Goal: Information Seeking & Learning: Learn about a topic

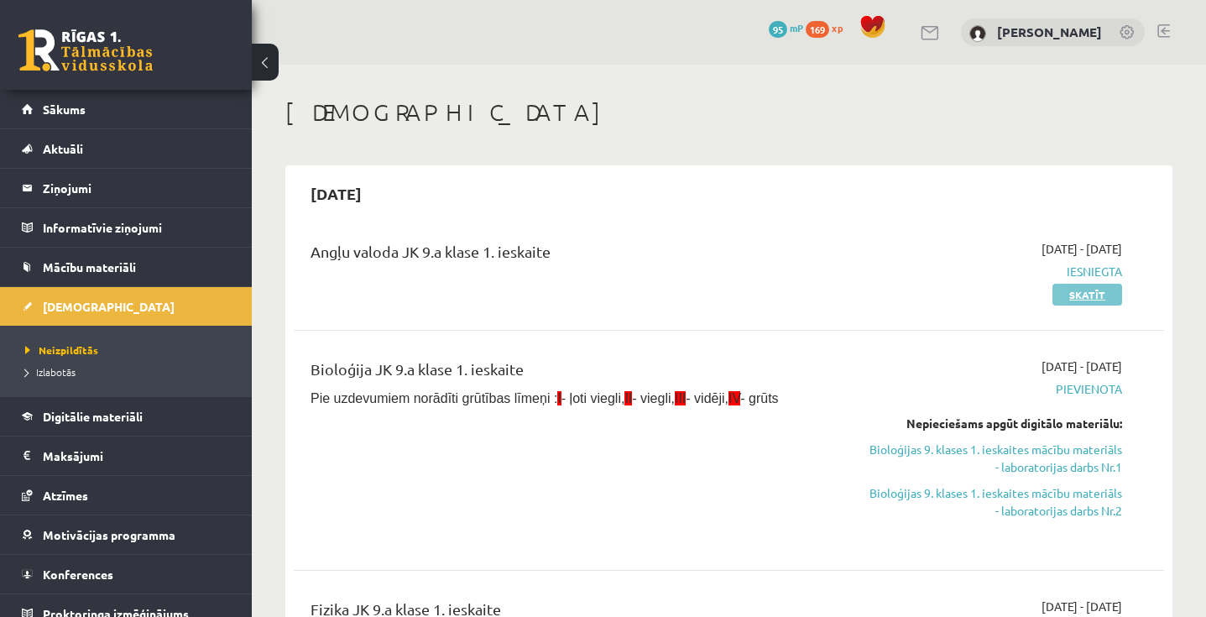
click at [1100, 290] on link "Skatīt" at bounding box center [1088, 295] width 70 height 22
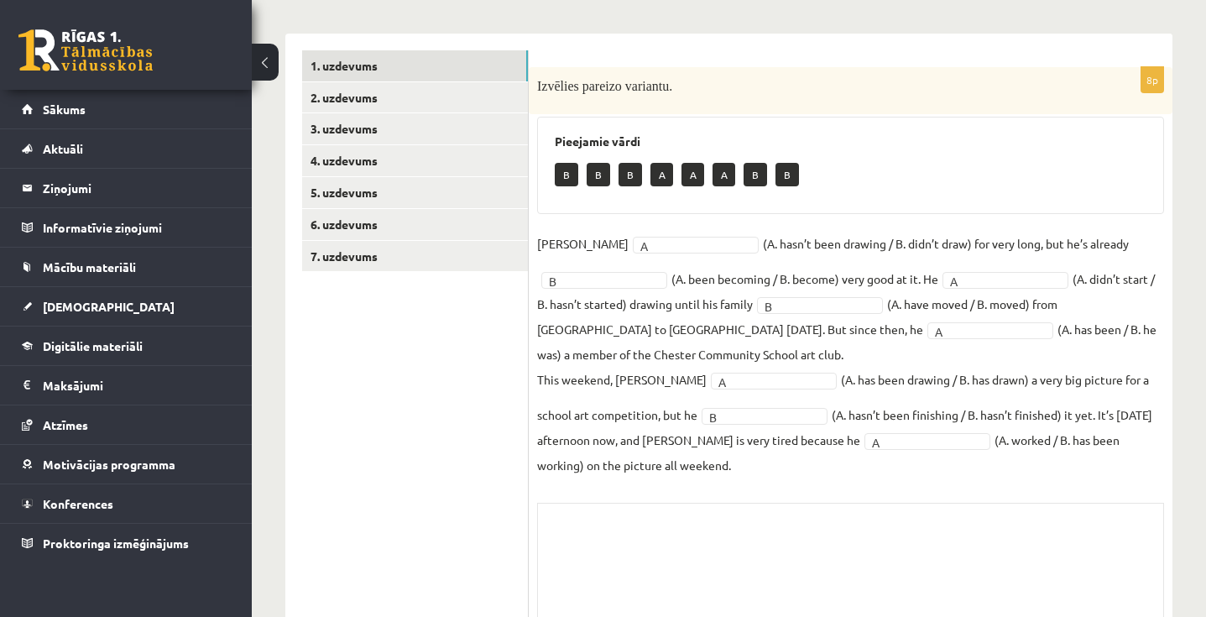
scroll to position [217, 0]
click at [139, 113] on link "Sākums" at bounding box center [126, 109] width 209 height 39
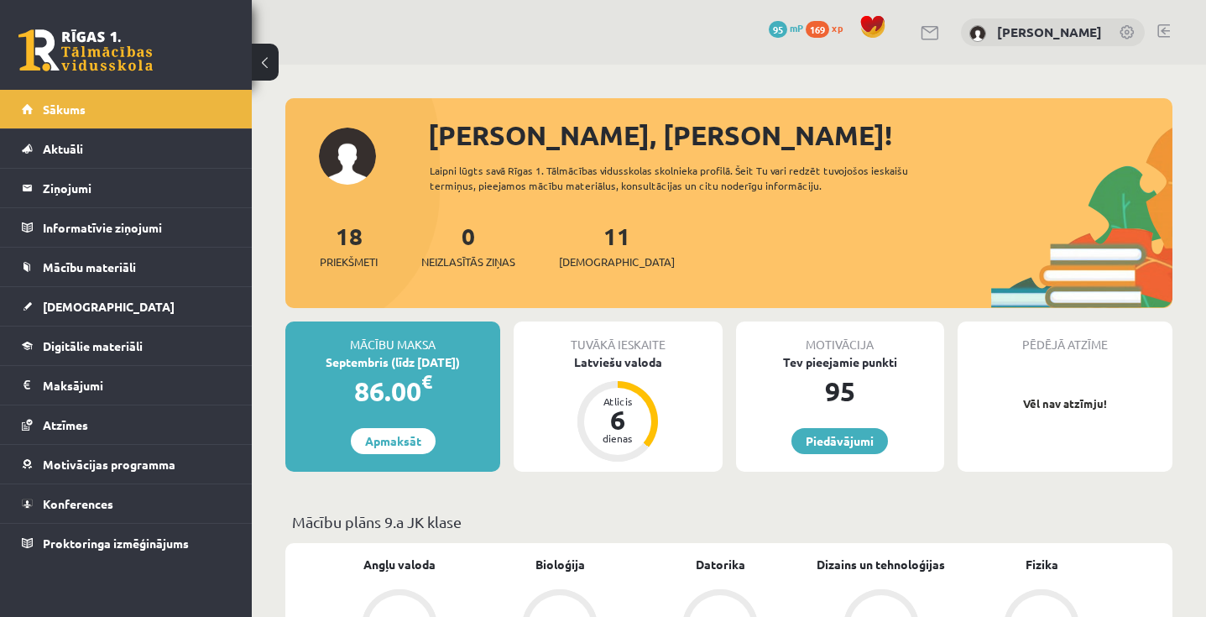
click at [102, 311] on link "[DEMOGRAPHIC_DATA]" at bounding box center [126, 306] width 209 height 39
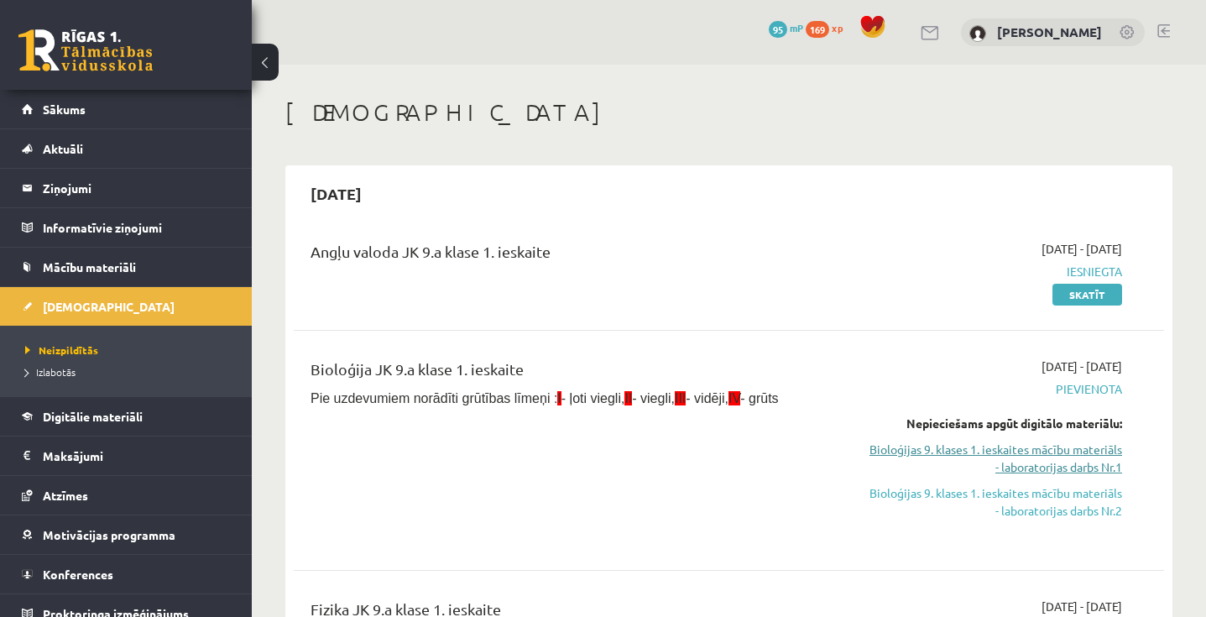
click at [1057, 461] on link "Bioloģijas 9. klases 1. ieskaites mācību materiāls - laboratorijas darbs Nr.1" at bounding box center [995, 458] width 253 height 35
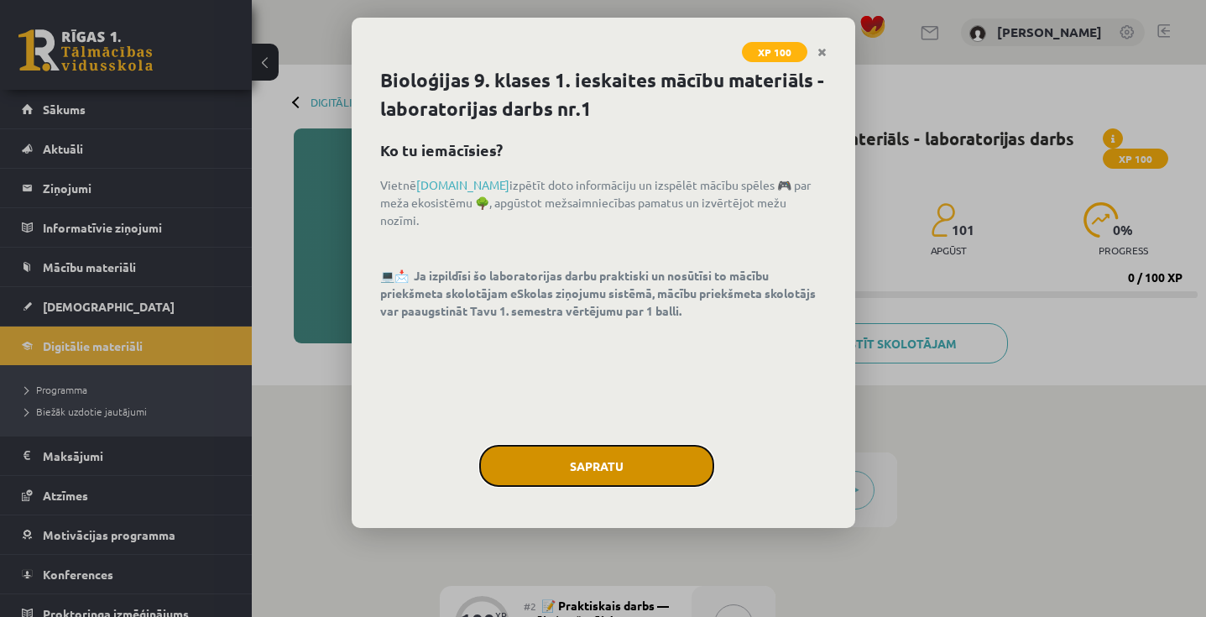
click at [603, 471] on button "Sapratu" at bounding box center [596, 466] width 235 height 42
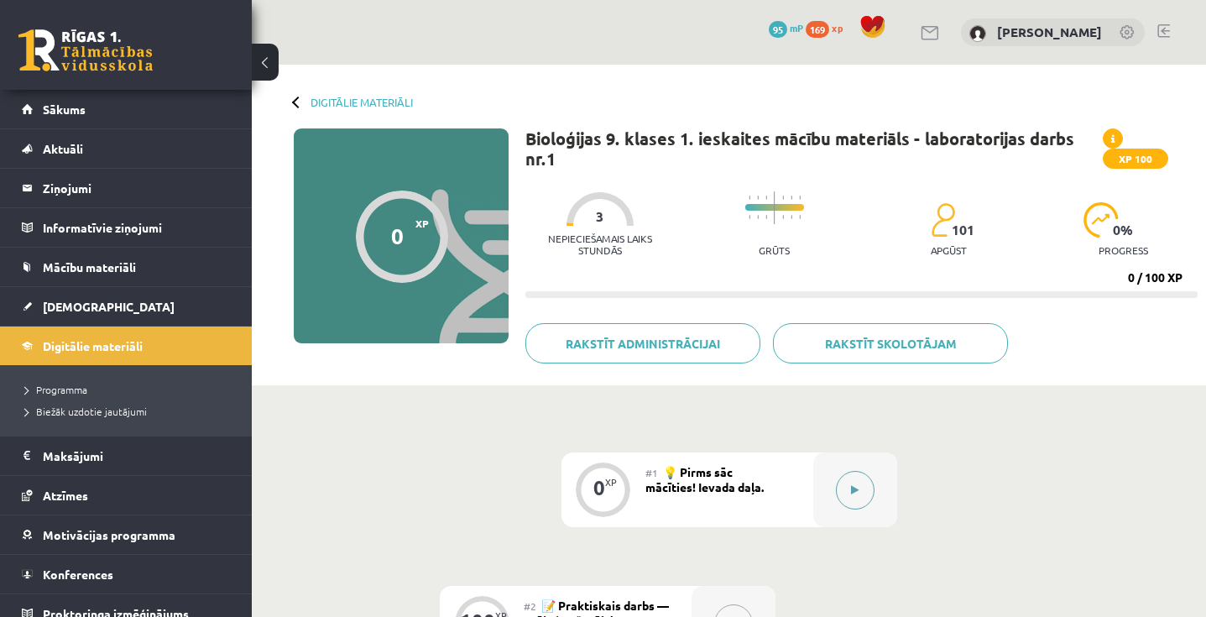
click at [849, 483] on button at bounding box center [855, 490] width 39 height 39
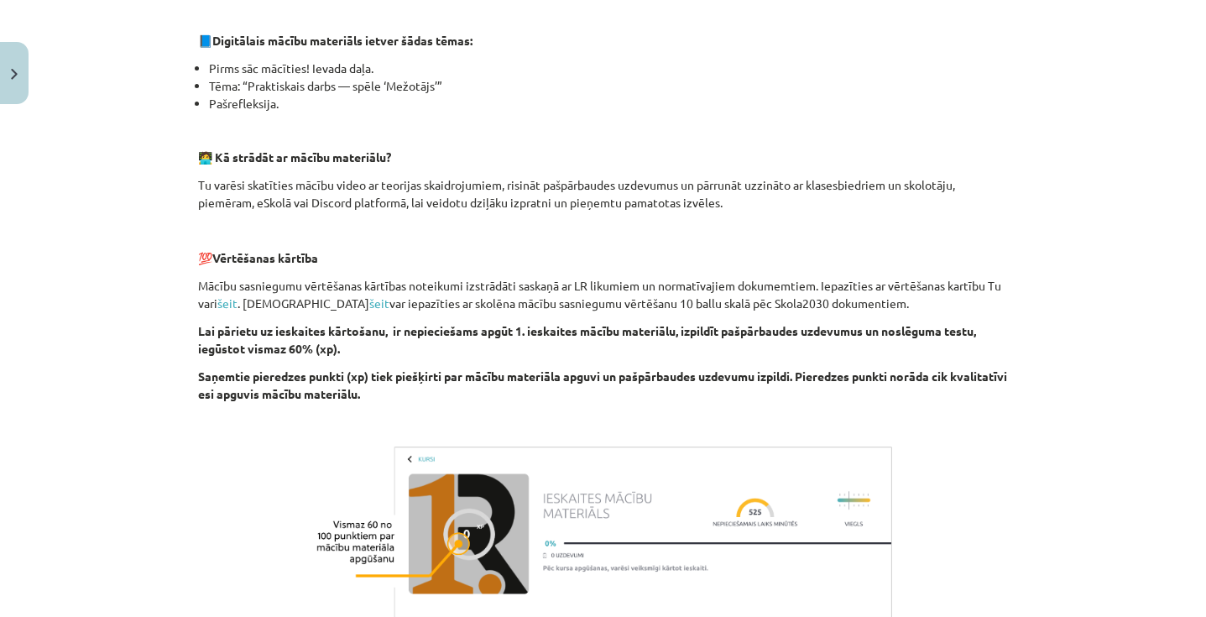
scroll to position [572, 0]
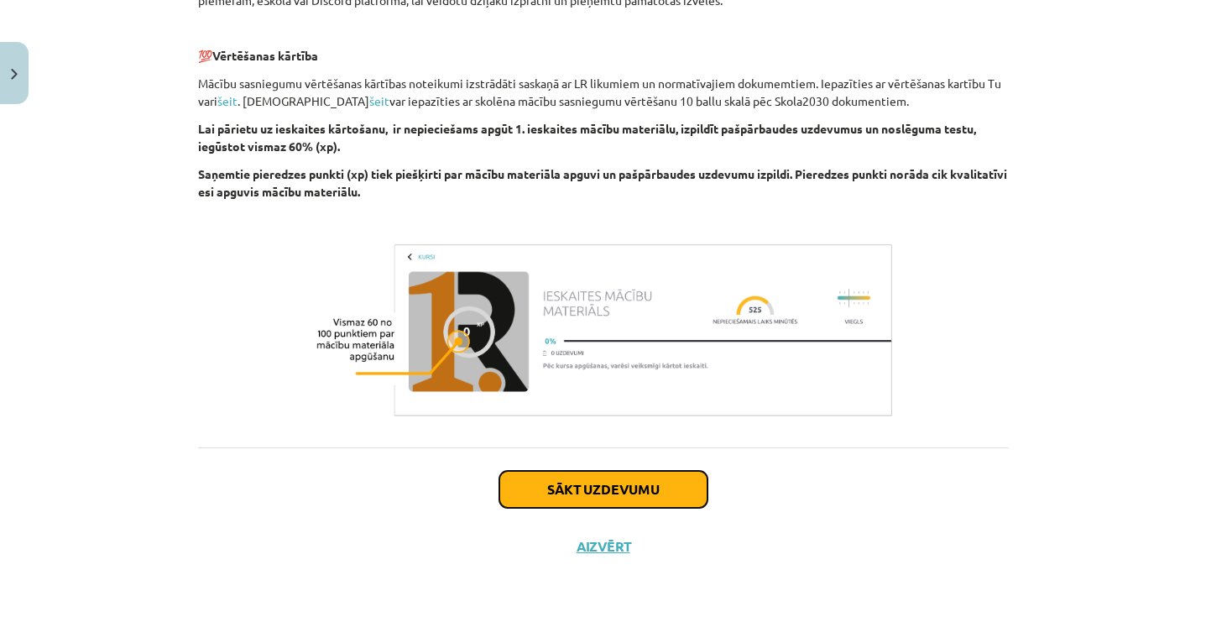
click at [638, 499] on button "Sākt uzdevumu" at bounding box center [603, 489] width 208 height 37
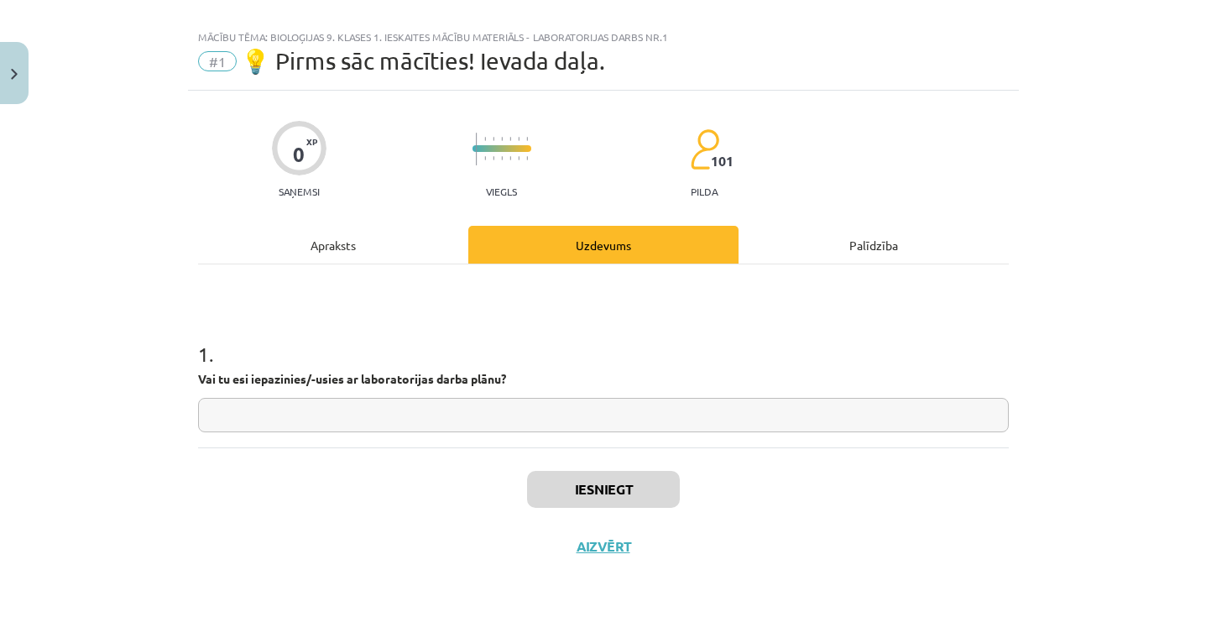
scroll to position [21, 0]
click at [640, 409] on input "text" at bounding box center [603, 415] width 811 height 34
type input "**"
click at [612, 488] on button "Iesniegt" at bounding box center [603, 489] width 153 height 37
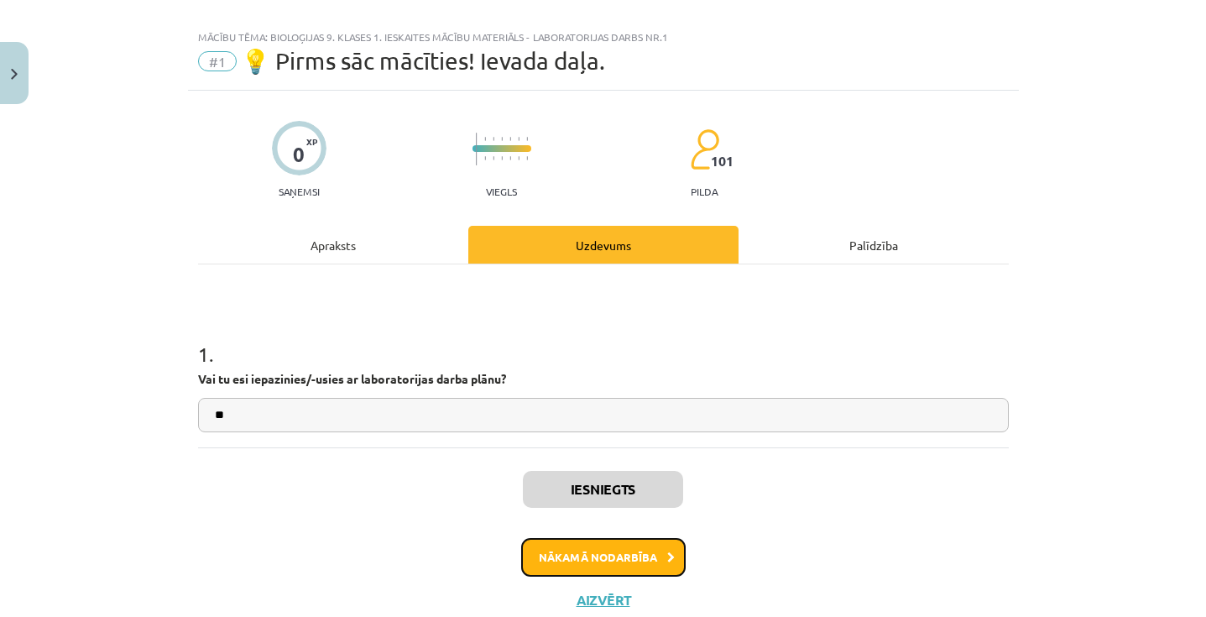
click at [624, 560] on button "Nākamā nodarbība" at bounding box center [603, 557] width 165 height 39
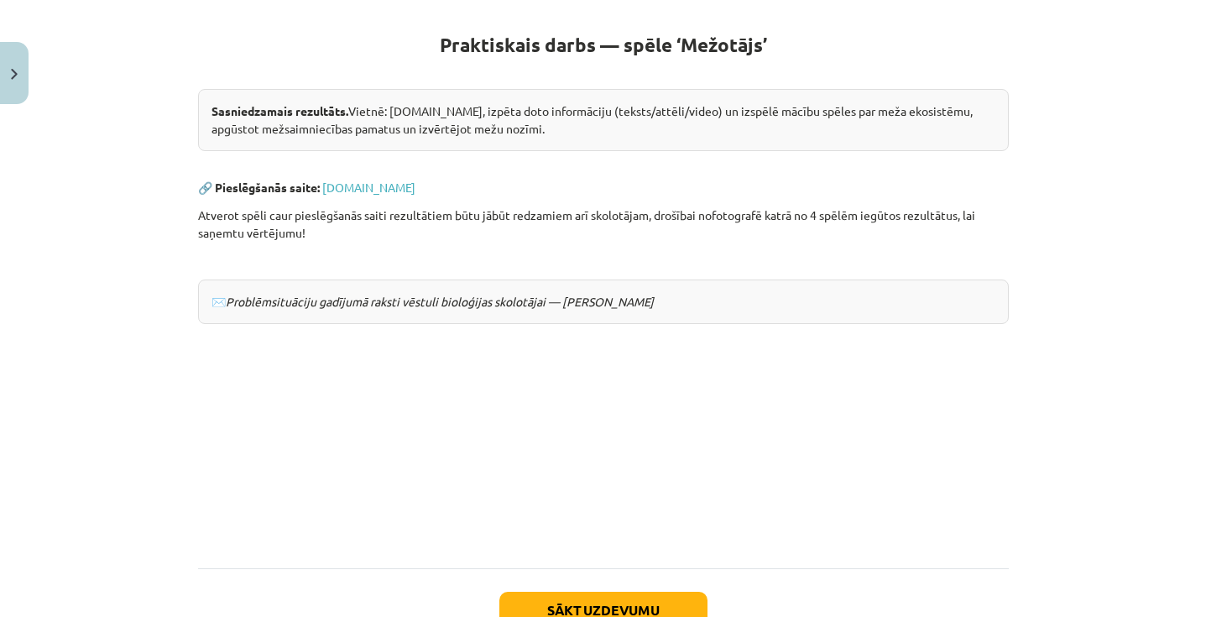
scroll to position [298, 0]
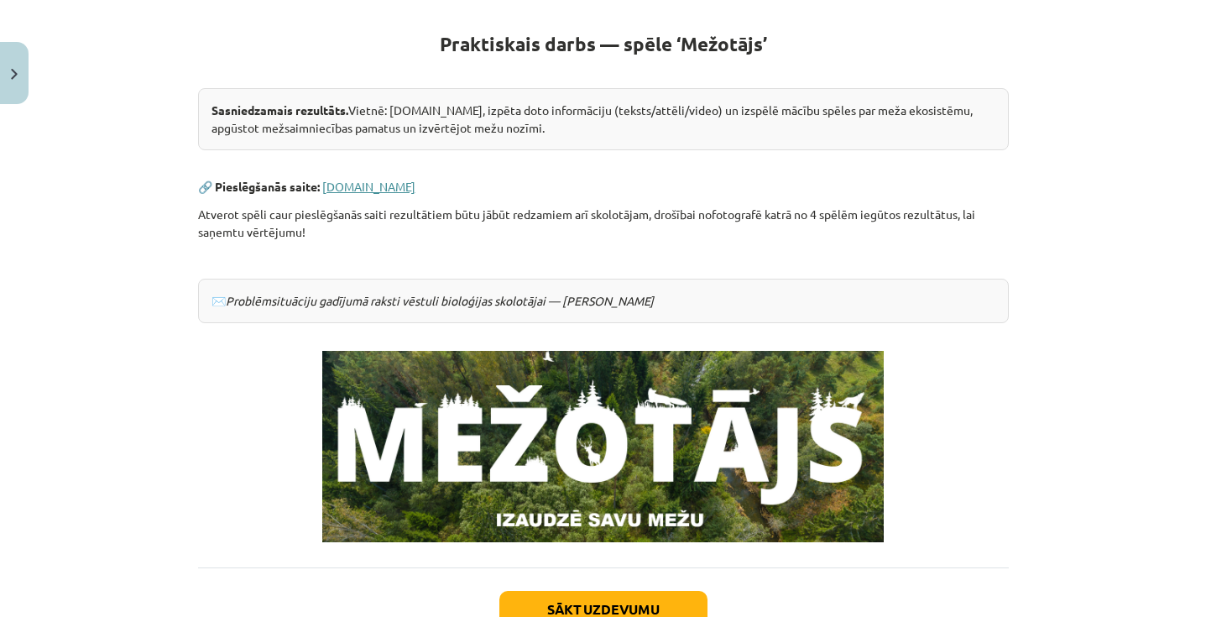
click at [389, 184] on link "[DOMAIN_NAME]" at bounding box center [368, 186] width 93 height 15
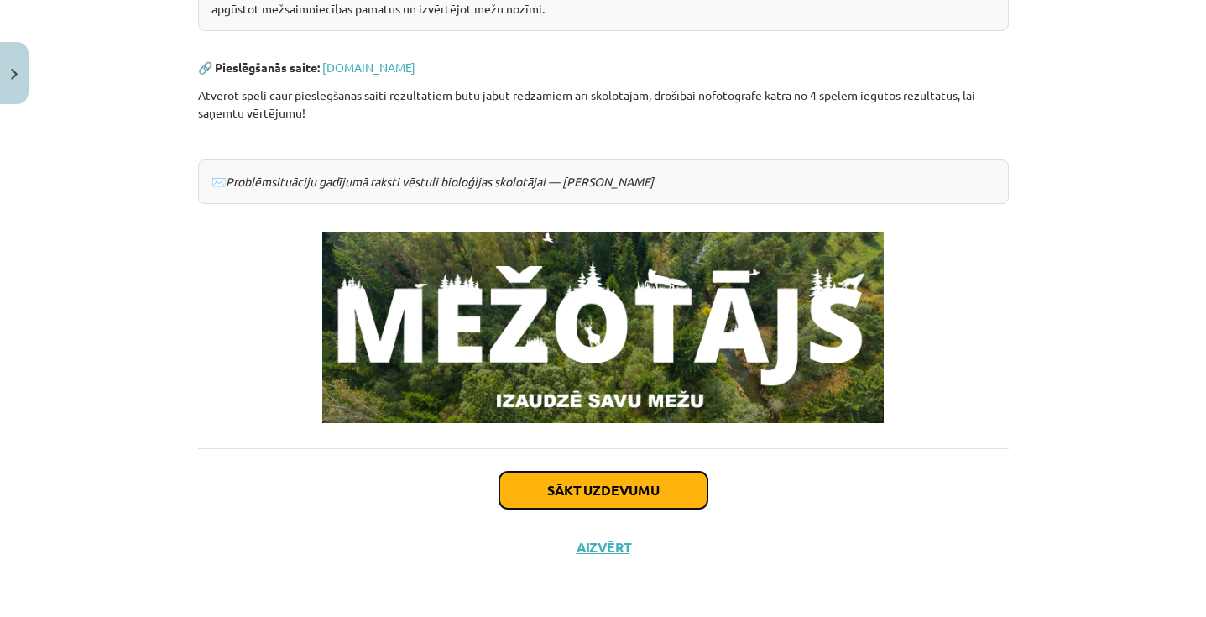
click at [642, 488] on button "Sākt uzdevumu" at bounding box center [603, 490] width 208 height 37
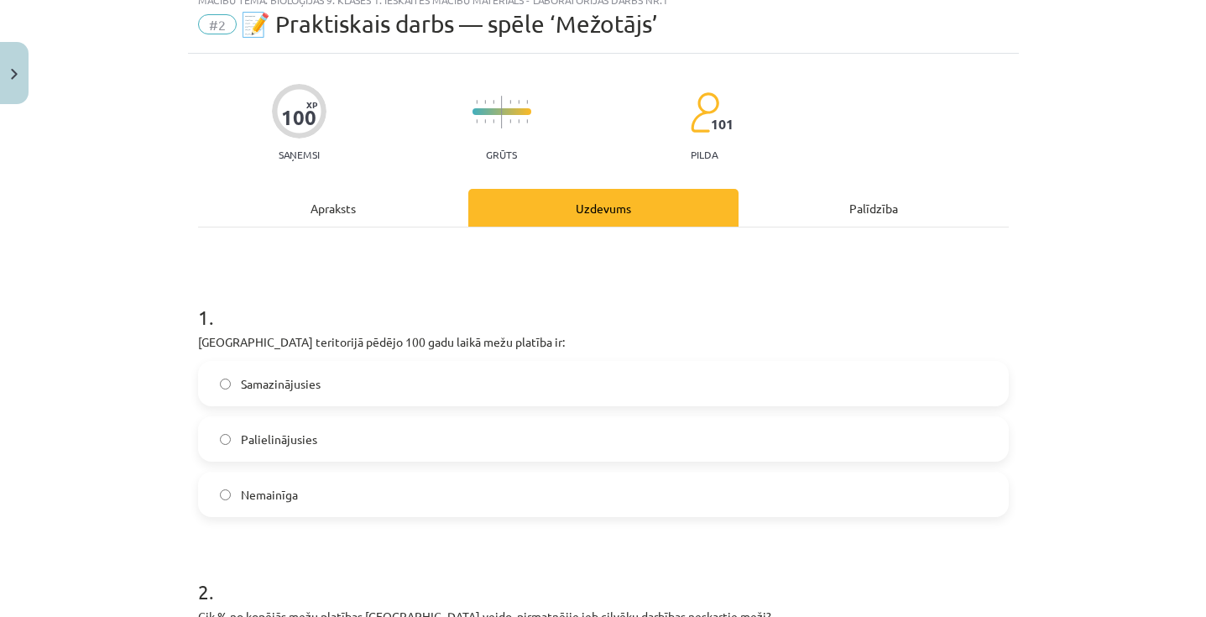
scroll to position [42, 0]
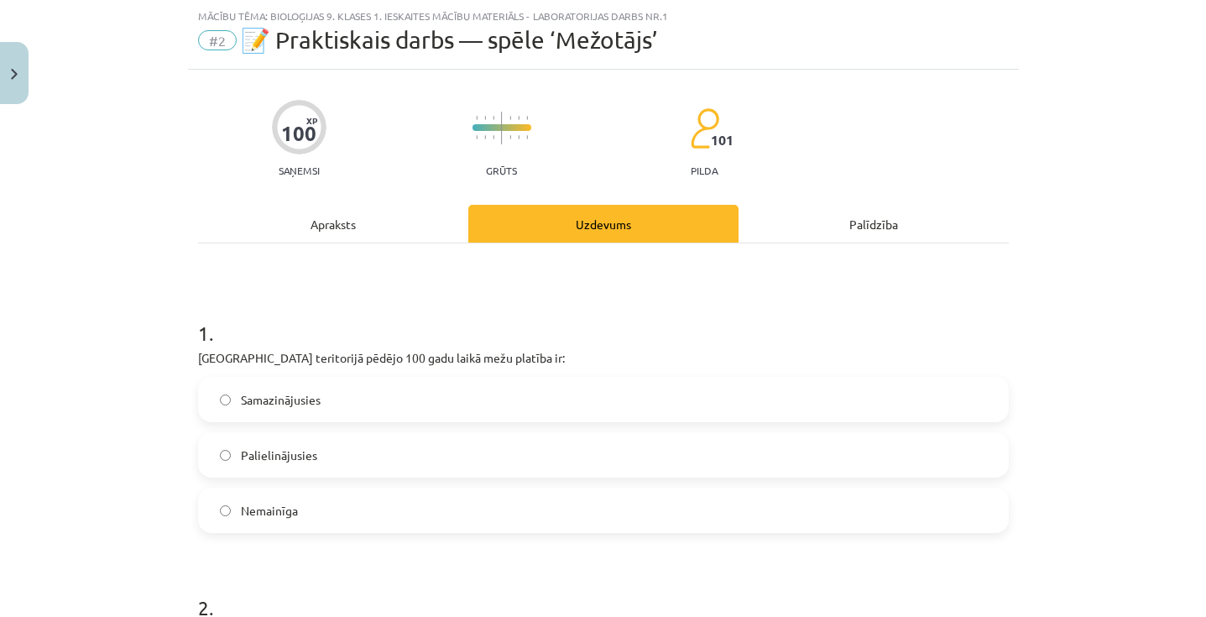
click at [460, 469] on label "Palielinājusies" at bounding box center [603, 455] width 807 height 42
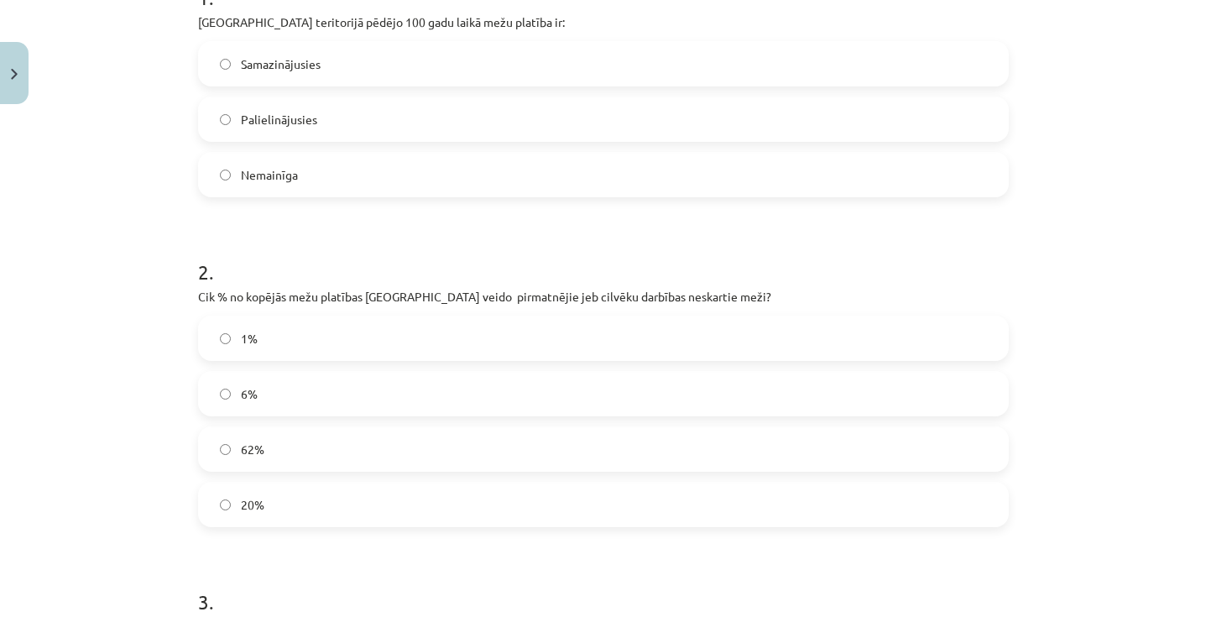
scroll to position [380, 0]
click at [293, 496] on label "20%" at bounding box center [603, 502] width 807 height 42
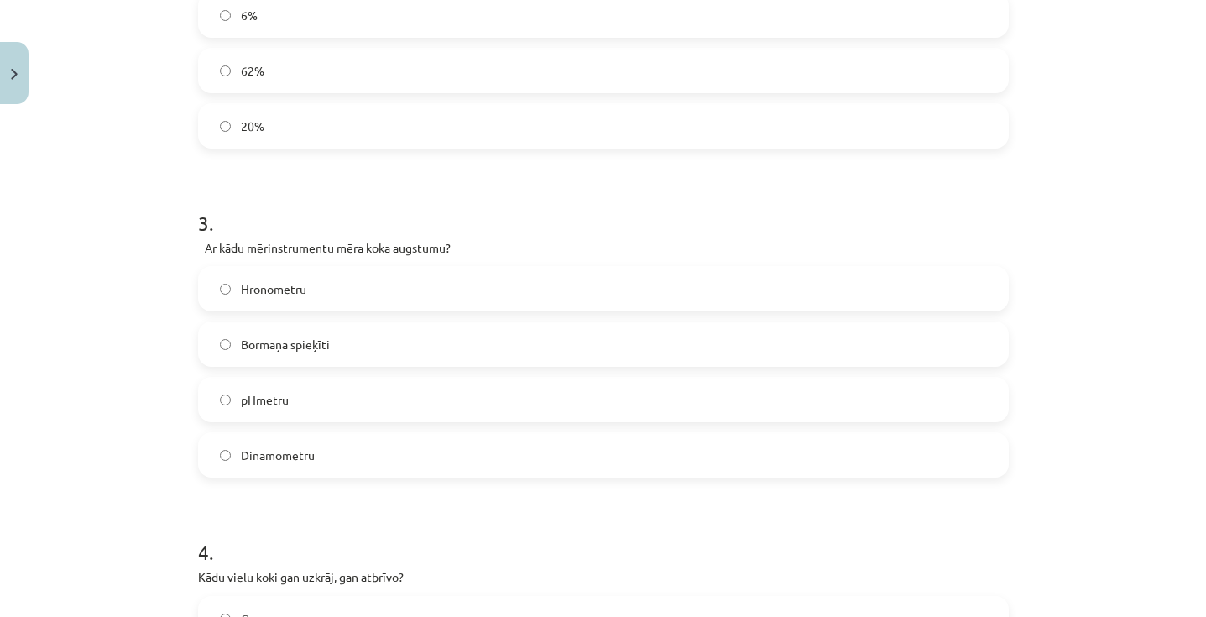
scroll to position [760, 0]
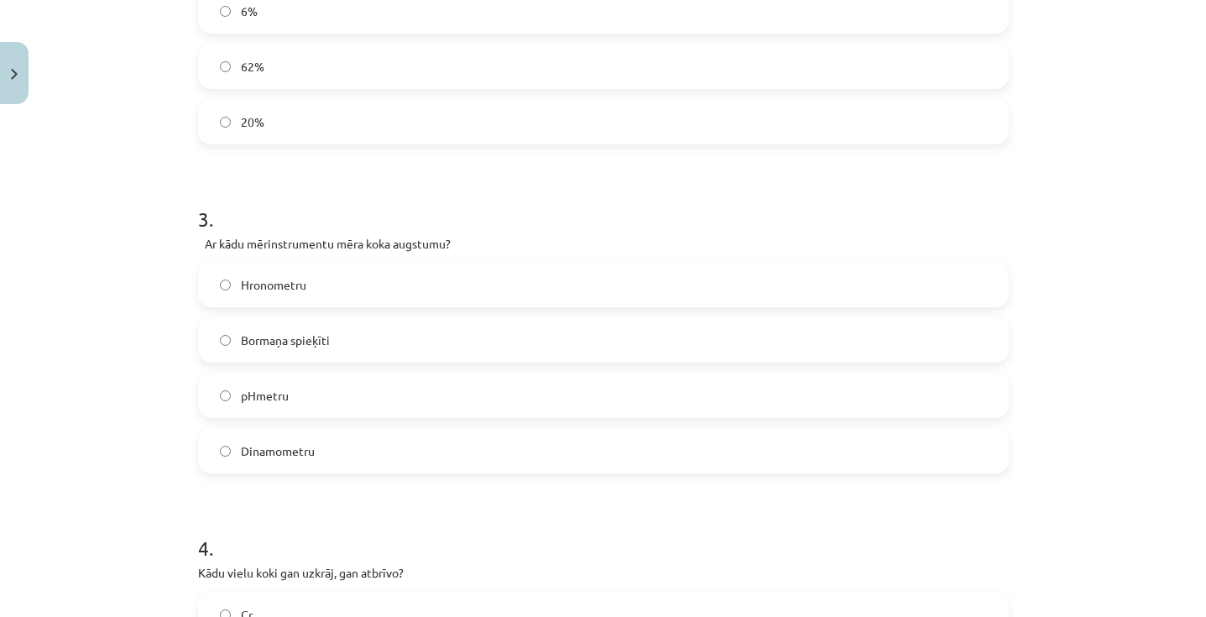
click at [338, 389] on label "pHmetru" at bounding box center [603, 395] width 807 height 42
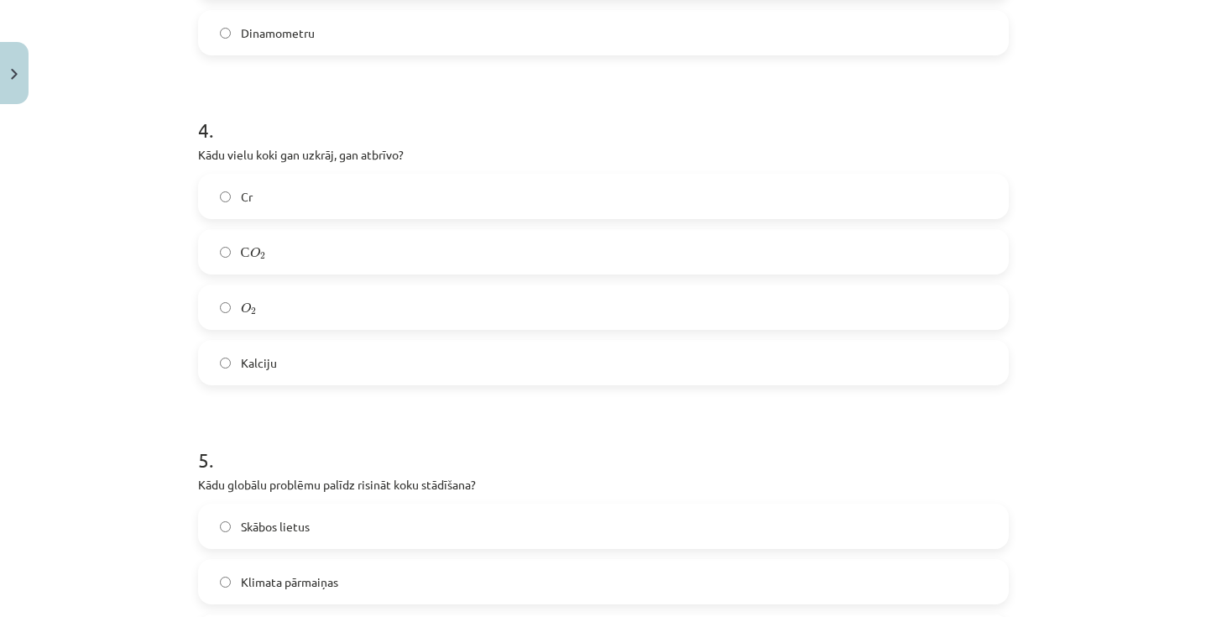
scroll to position [1147, 0]
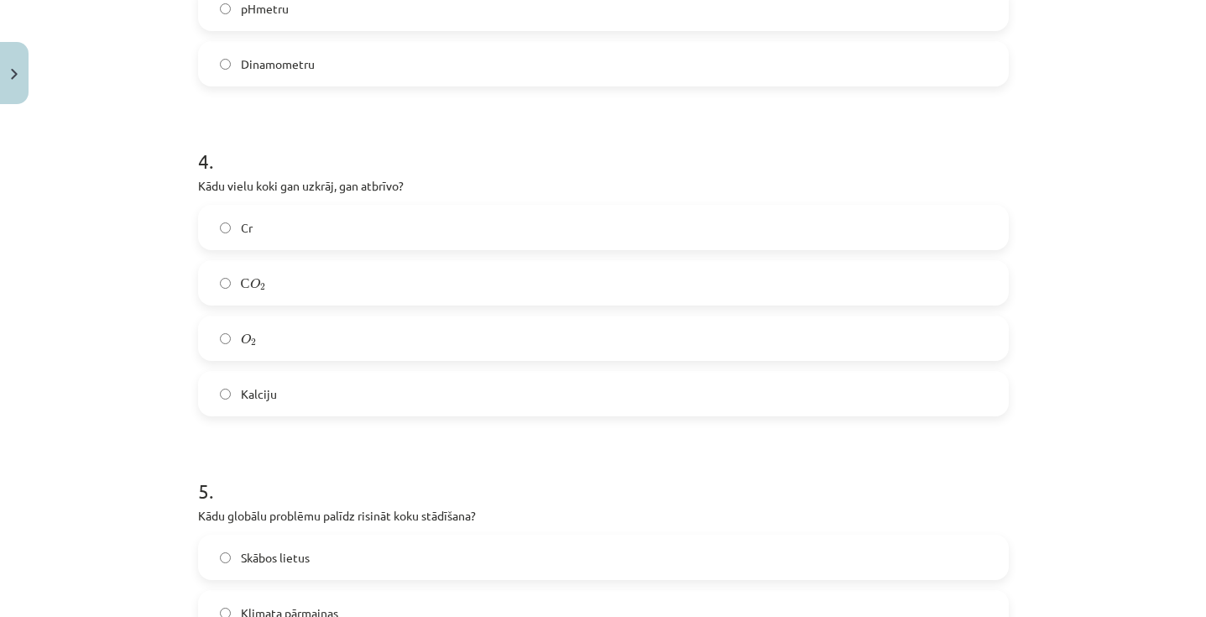
click at [329, 274] on label "С O 2 С O 2" at bounding box center [603, 283] width 807 height 42
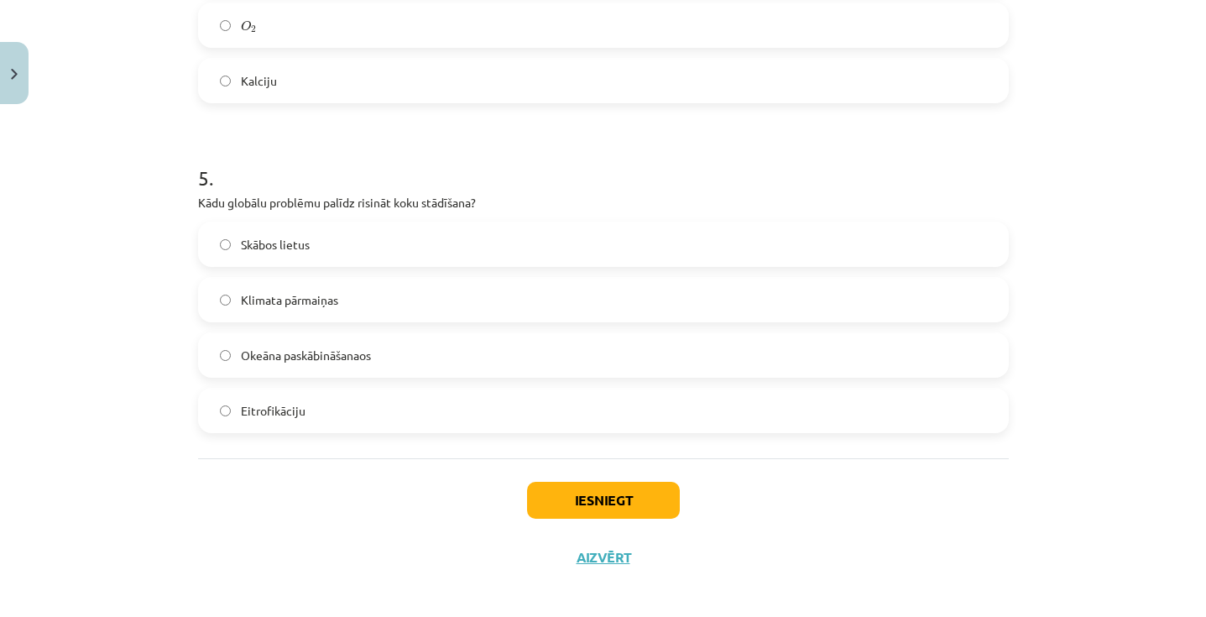
scroll to position [1471, 0]
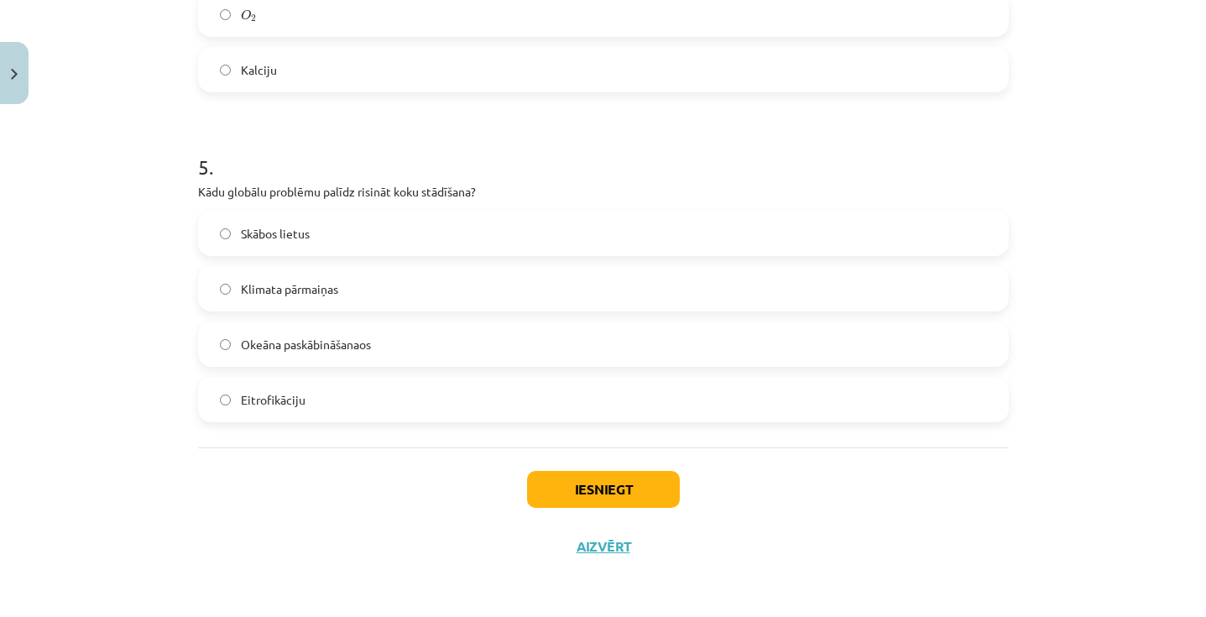
click at [345, 290] on label "Klimata pārmaiņas" at bounding box center [603, 289] width 807 height 42
click at [585, 481] on button "Iesniegt" at bounding box center [603, 489] width 153 height 37
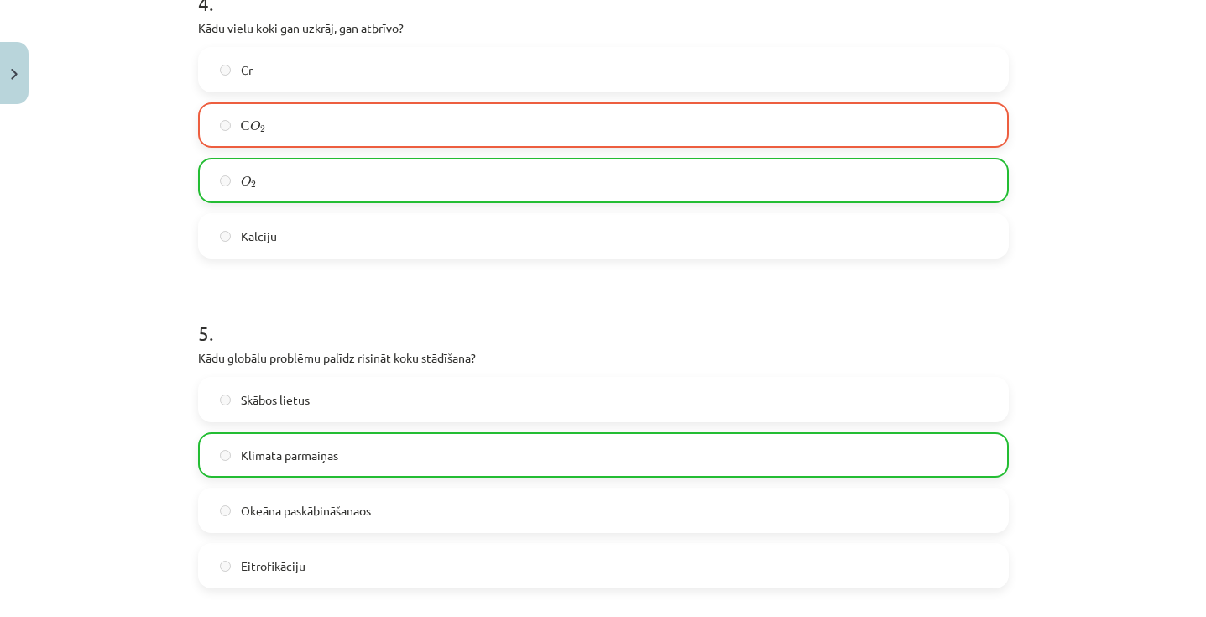
scroll to position [1525, 0]
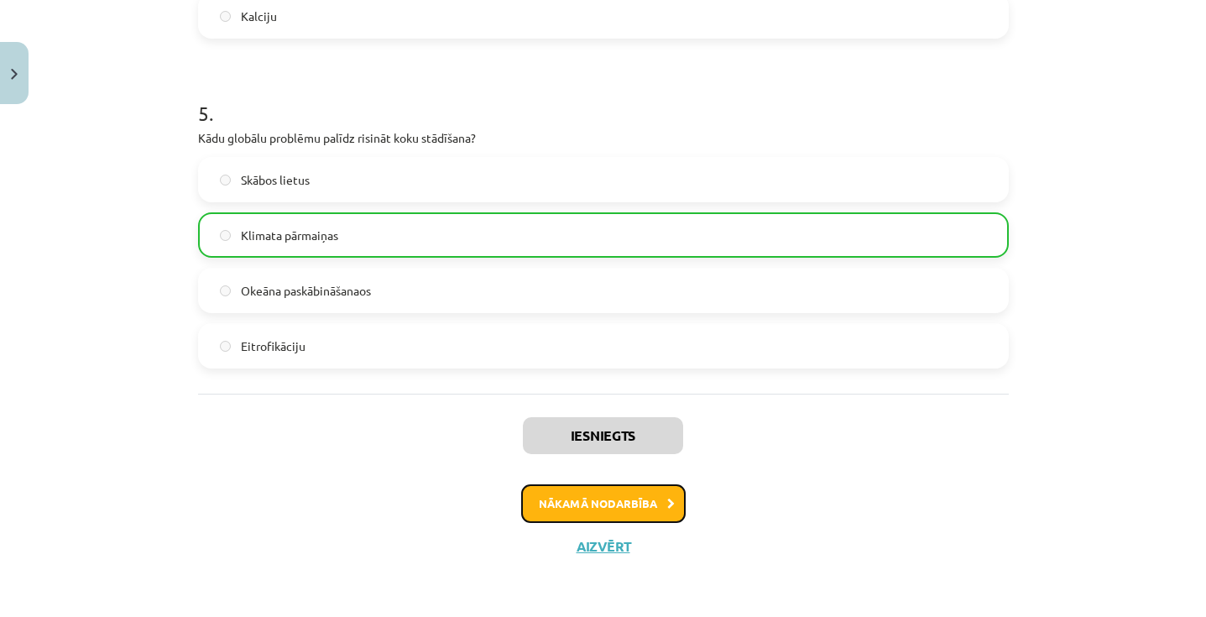
click at [577, 510] on button "Nākamā nodarbība" at bounding box center [603, 503] width 165 height 39
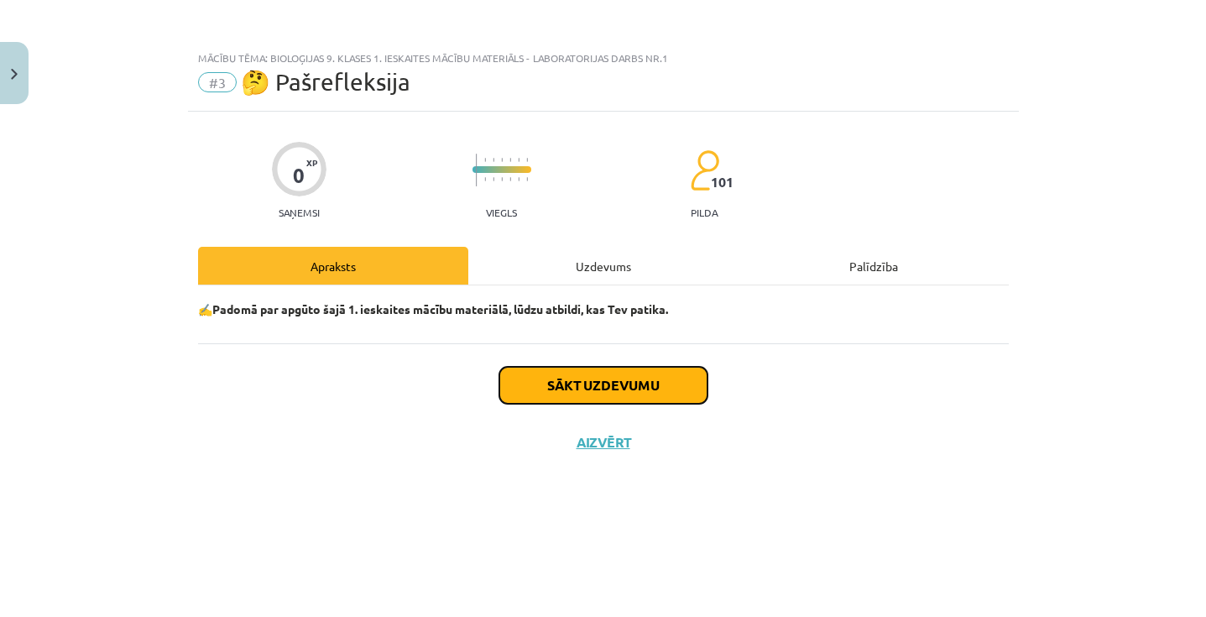
click at [593, 390] on button "Sākt uzdevumu" at bounding box center [603, 385] width 208 height 37
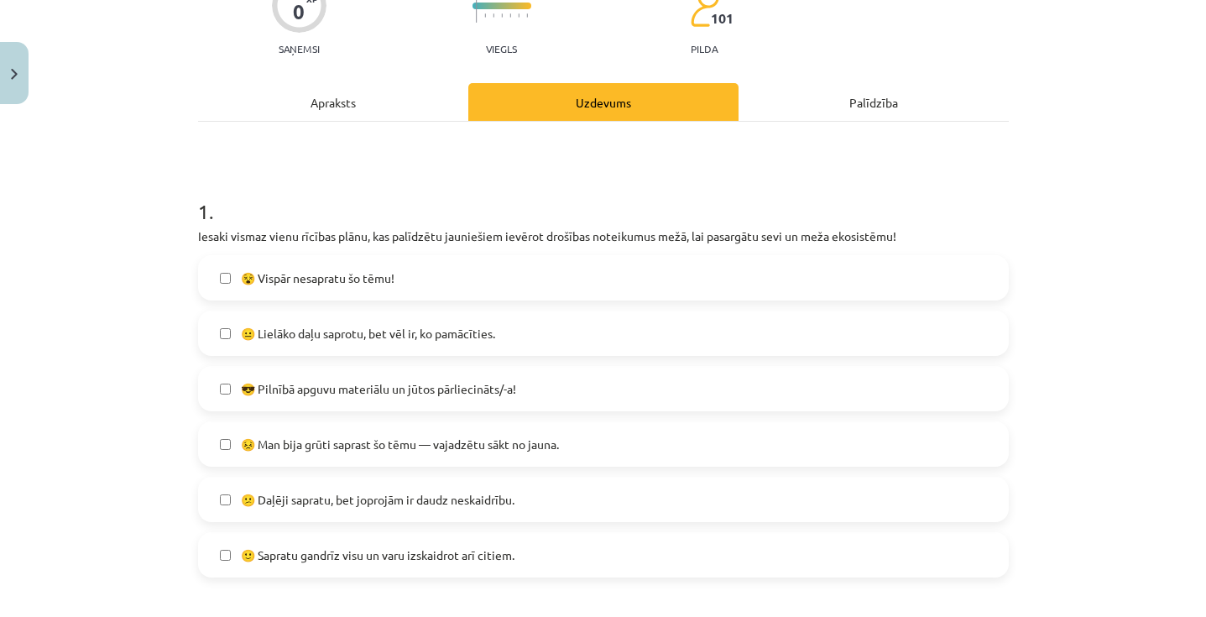
scroll to position [180, 0]
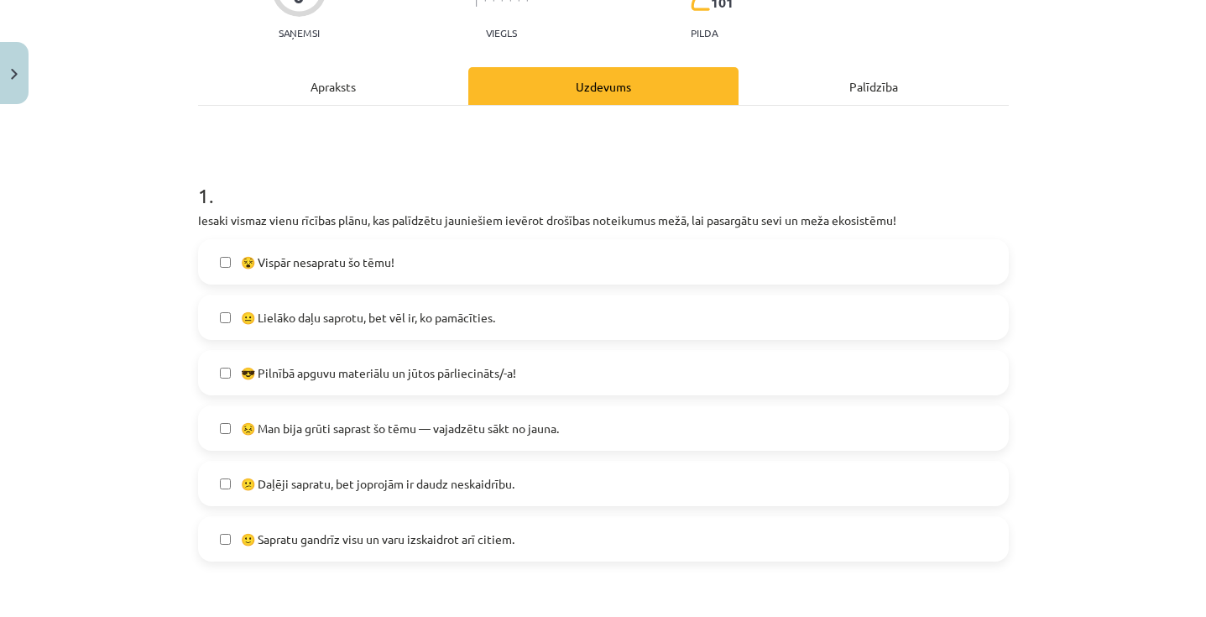
click at [451, 320] on span "😐 Lielāko daļu saprotu, bet vēl ir, ko pamācīties." at bounding box center [368, 318] width 254 height 18
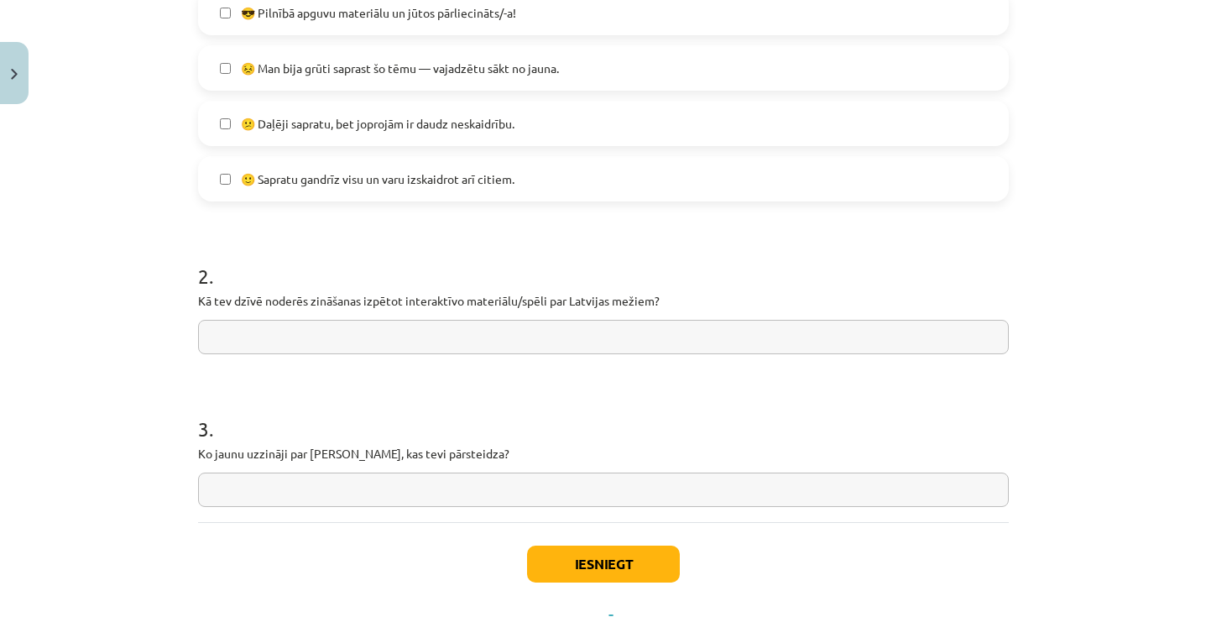
scroll to position [572, 0]
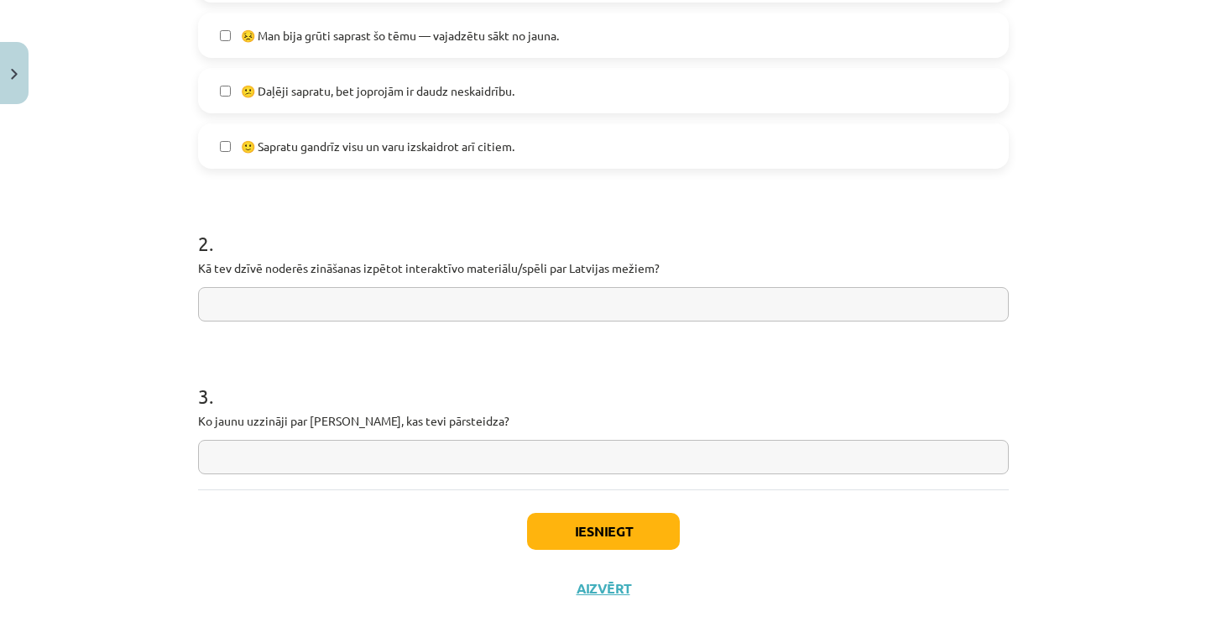
click at [473, 310] on input "text" at bounding box center [603, 304] width 811 height 34
type input "**********"
click at [361, 460] on input "text" at bounding box center [603, 457] width 811 height 34
type input "**********"
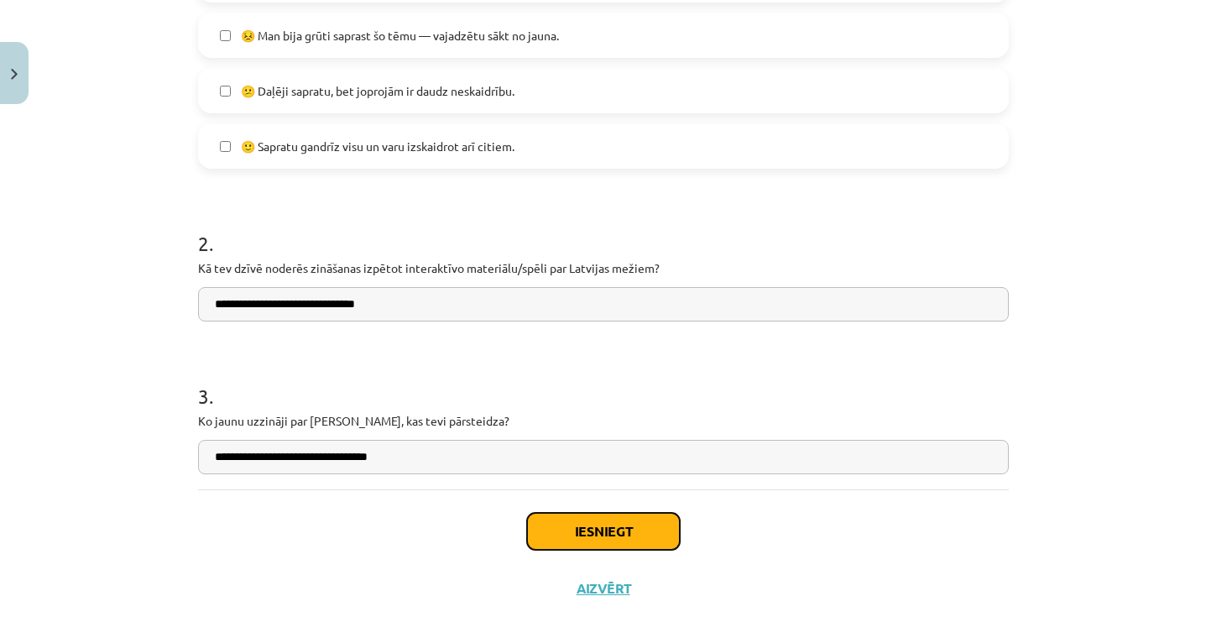
click at [579, 528] on button "Iesniegt" at bounding box center [603, 531] width 153 height 37
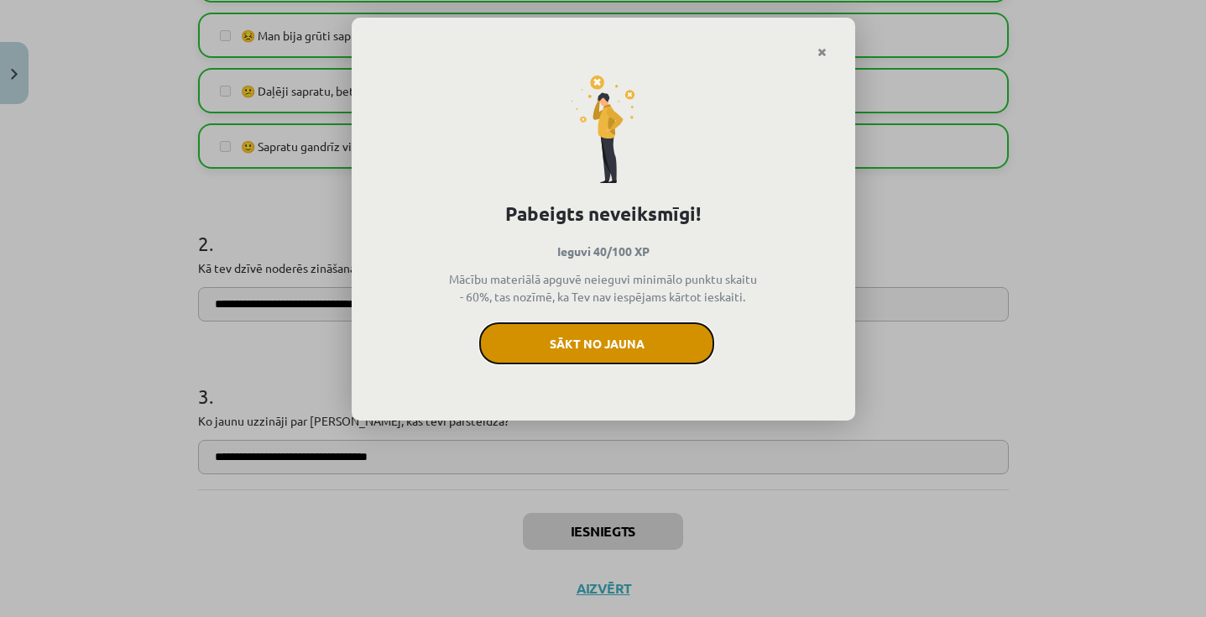
click at [668, 333] on button "Sākt no jauna" at bounding box center [596, 343] width 235 height 42
